Goal: Task Accomplishment & Management: Use online tool/utility

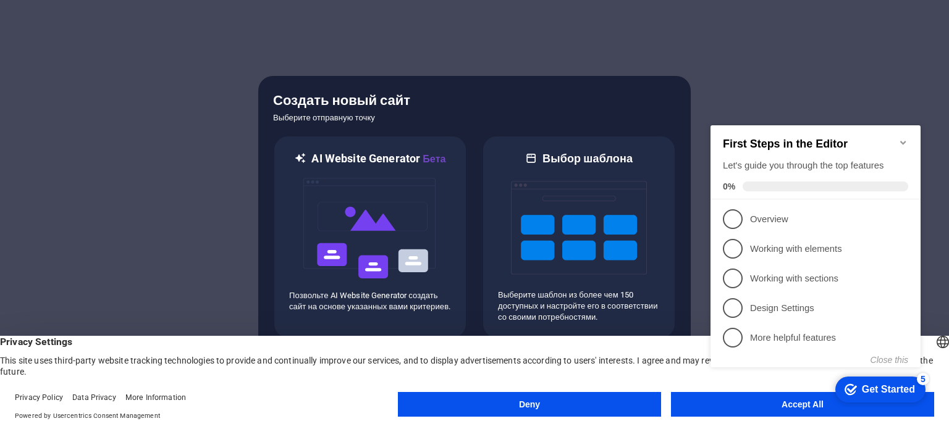
click at [899, 138] on icon "Minimize checklist" at bounding box center [904, 143] width 10 height 10
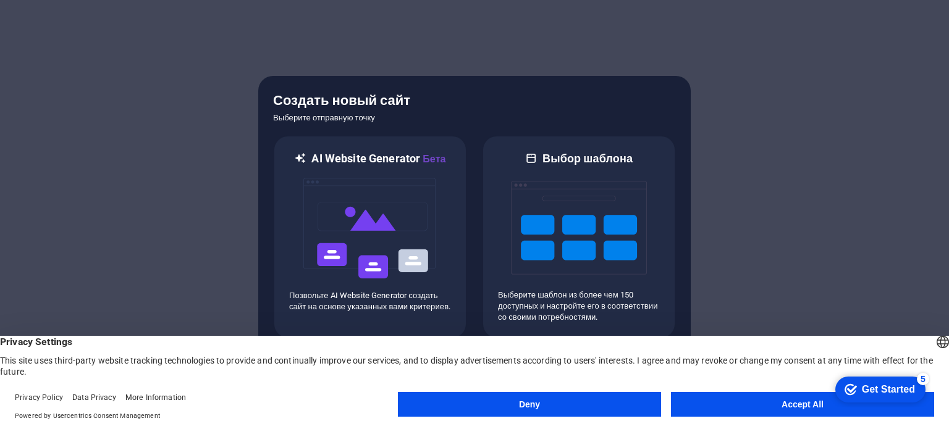
click at [581, 396] on button "Deny" at bounding box center [529, 404] width 263 height 25
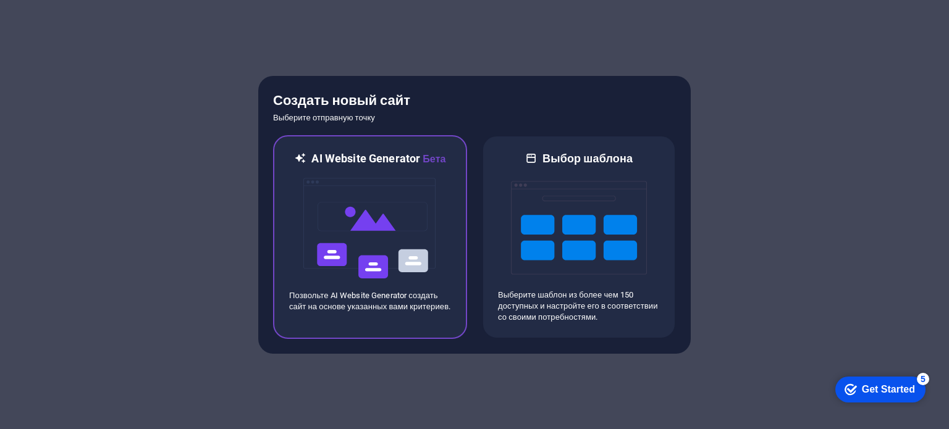
click at [346, 245] on img at bounding box center [370, 229] width 136 height 124
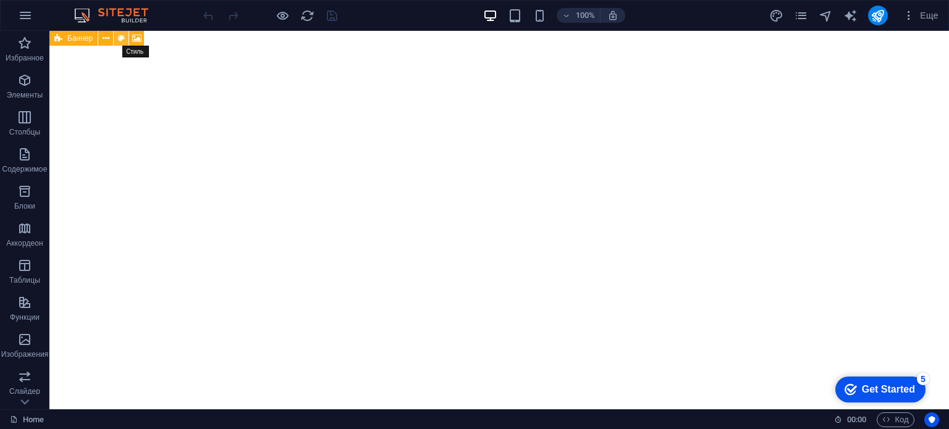
click at [119, 39] on icon at bounding box center [121, 38] width 7 height 13
select select "rem"
select select "px"
select select "preset-banner-v3-home-hero-logo-nav-h1-slogan"
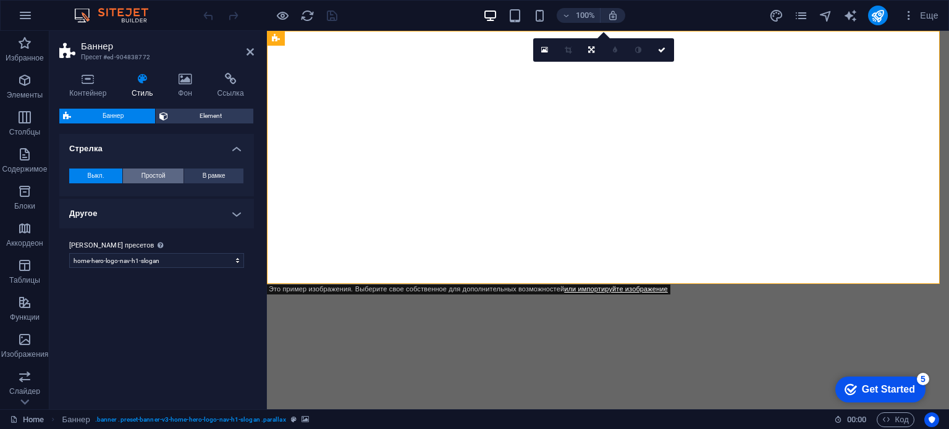
click at [153, 172] on span "Простой" at bounding box center [154, 176] width 24 height 15
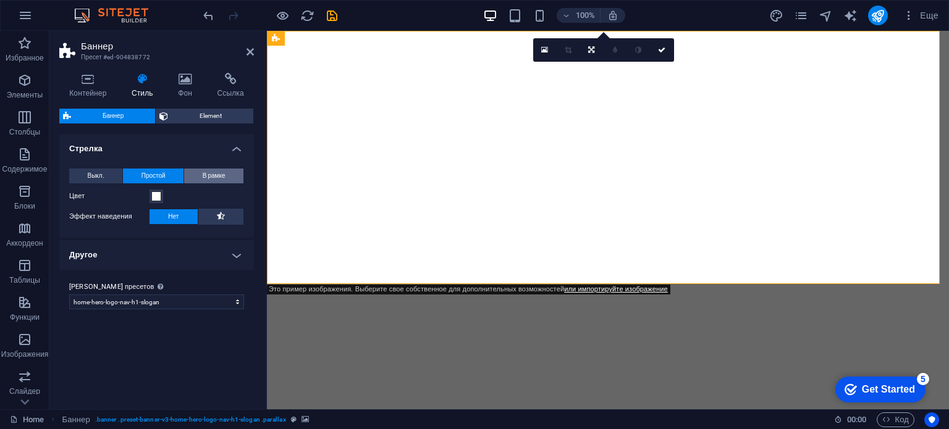
click at [222, 175] on span "В рамке" at bounding box center [214, 176] width 23 height 15
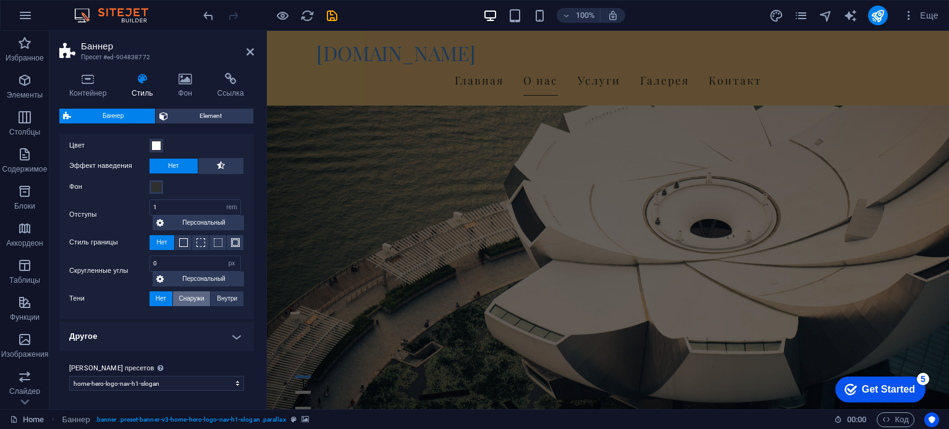
scroll to position [618, 0]
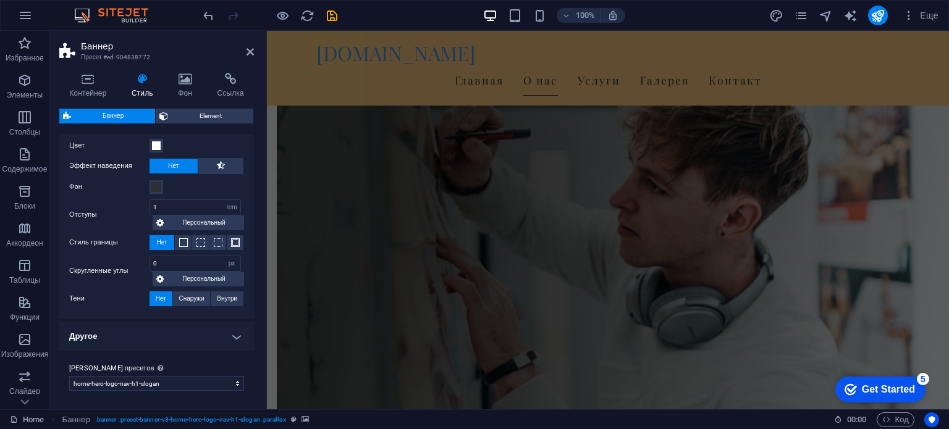
click at [214, 342] on h4 "Другое" at bounding box center [156, 337] width 195 height 30
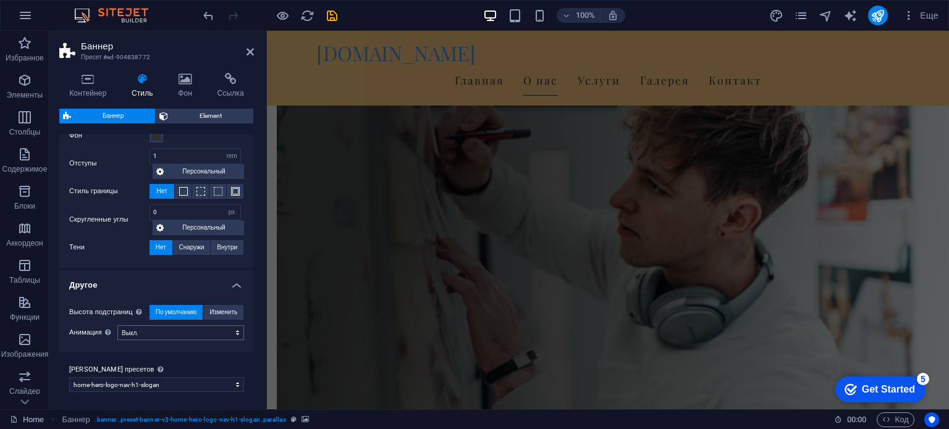
scroll to position [103, 0]
click at [178, 87] on h4 "Фон" at bounding box center [187, 86] width 39 height 26
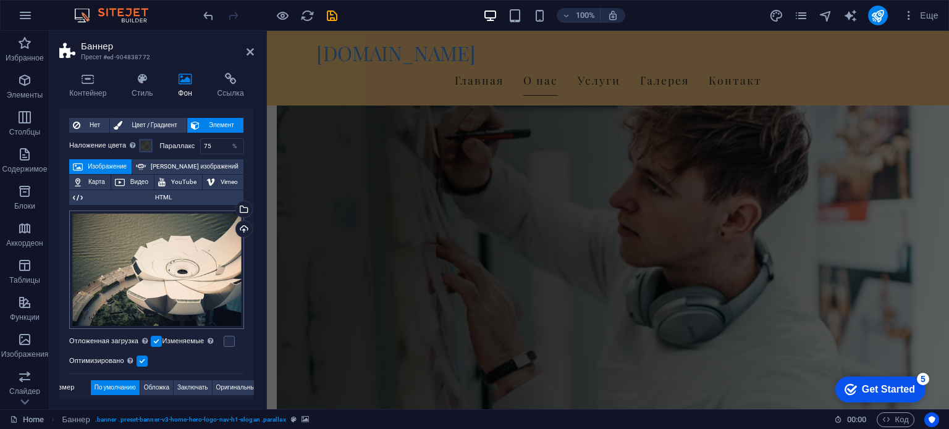
scroll to position [62, 0]
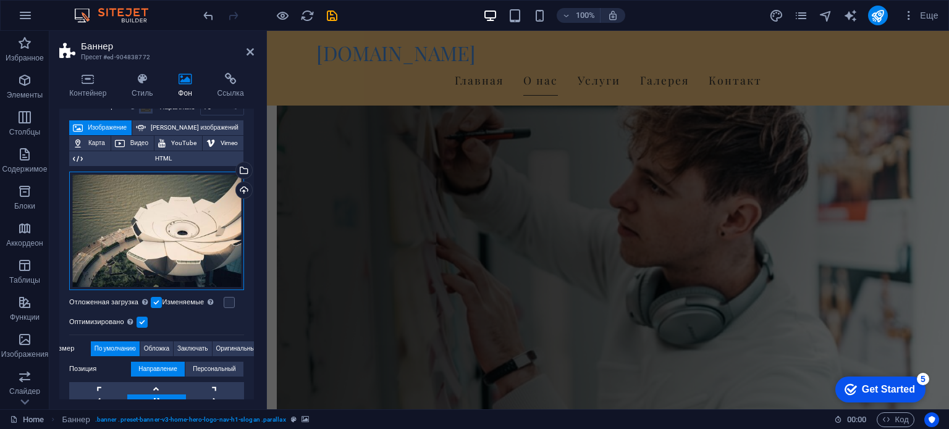
click at [193, 227] on div "Перетащите файлы сюда, нажмите, чтобы выбрать файлы, или выберите файлы из разд…" at bounding box center [156, 231] width 175 height 119
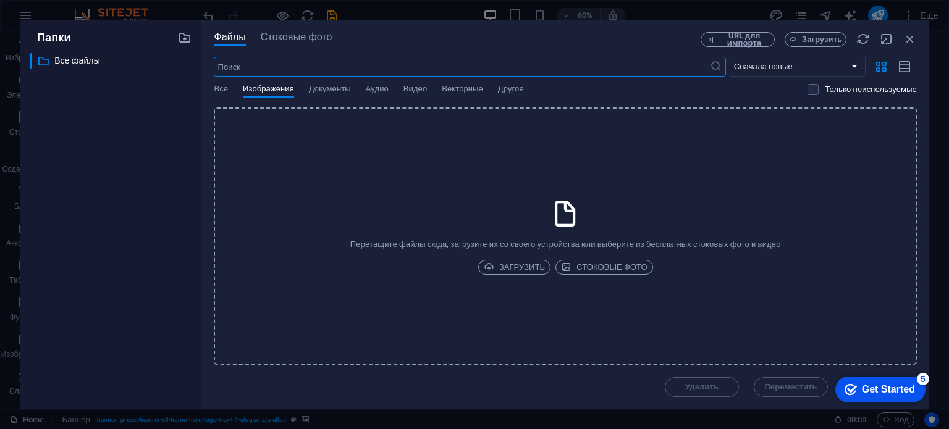
scroll to position [0, 0]
click at [913, 36] on icon "button" at bounding box center [910, 39] width 14 height 14
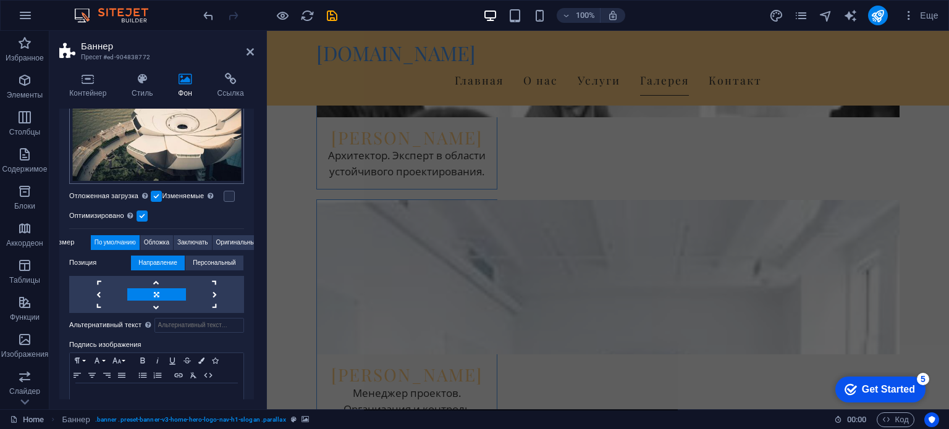
scroll to position [185, 0]
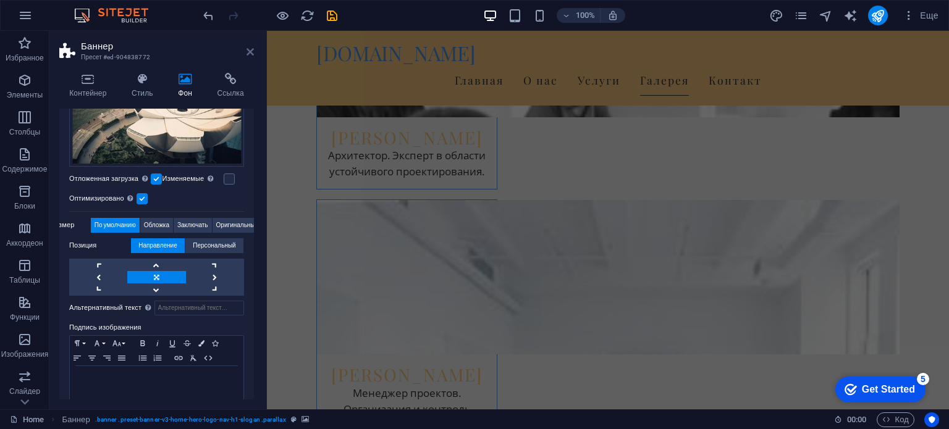
click at [247, 51] on icon at bounding box center [250, 52] width 7 height 10
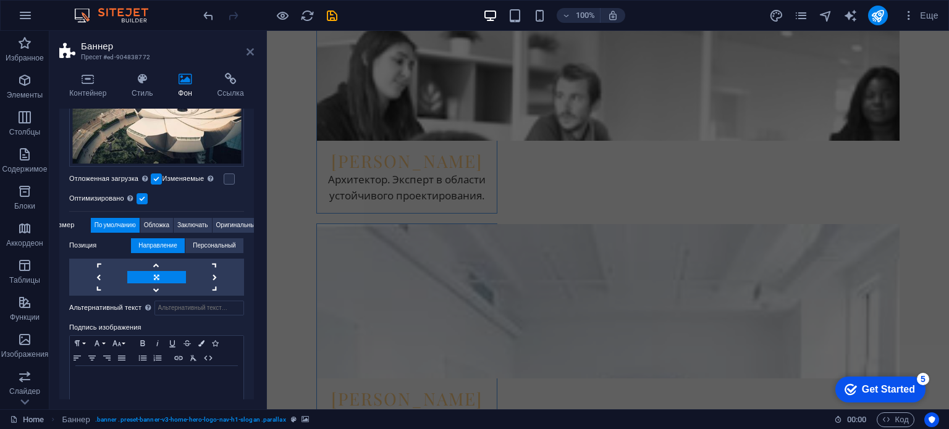
scroll to position [0, 0]
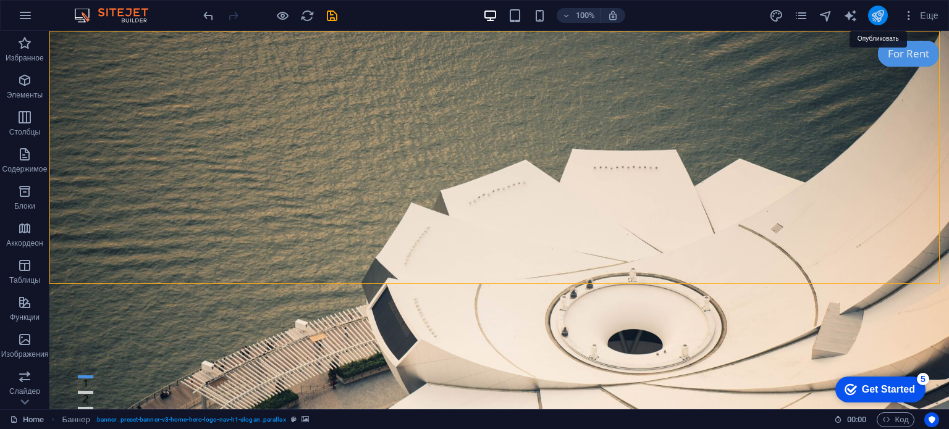
click at [878, 14] on icon "publish" at bounding box center [878, 16] width 14 height 14
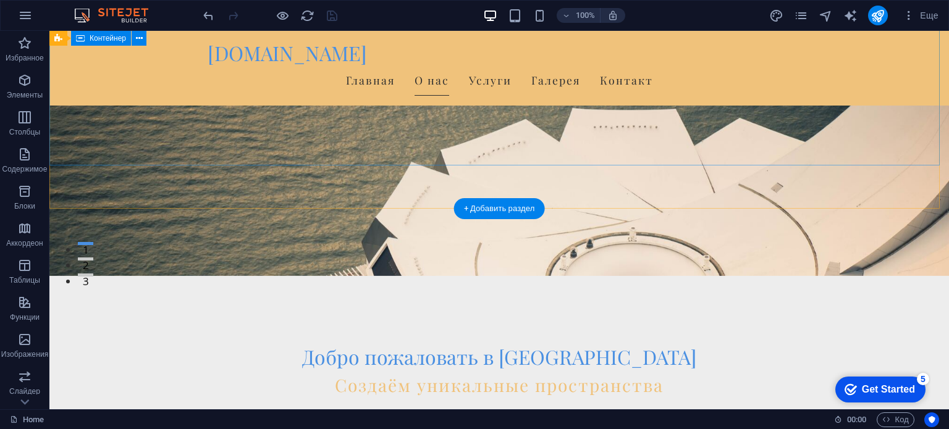
scroll to position [185, 0]
